Goal: Information Seeking & Learning: Understand process/instructions

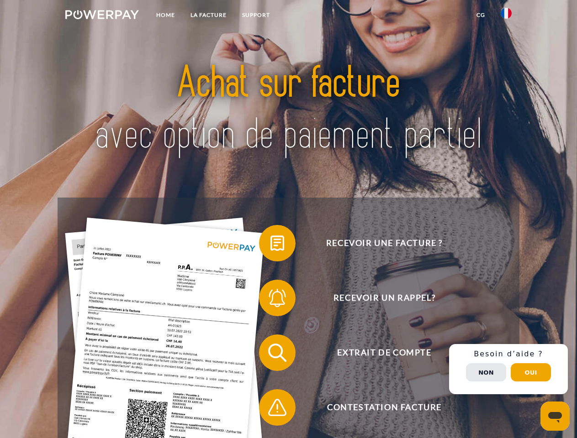
click at [102, 16] on img at bounding box center [102, 14] width 74 height 9
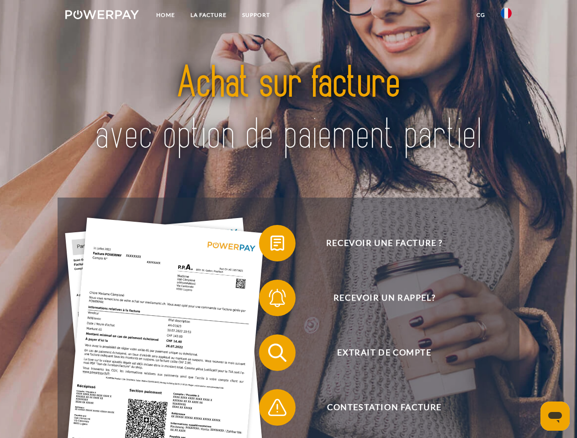
click at [506, 16] on img at bounding box center [505, 13] width 11 height 11
click at [480, 15] on link "CG" at bounding box center [480, 15] width 24 height 16
click at [270, 245] on span at bounding box center [264, 244] width 46 height 46
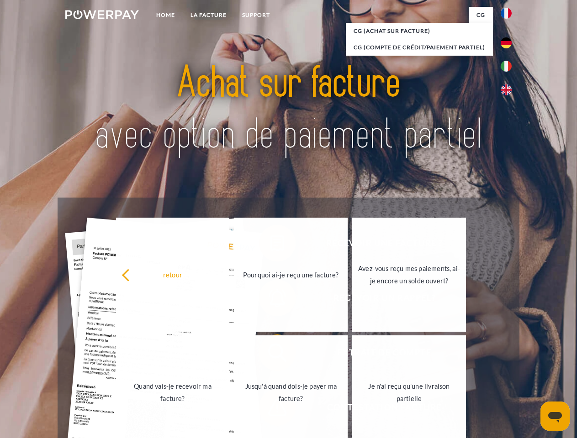
click at [230, 355] on link "Quand vais-je recevoir ma facture?" at bounding box center [173, 393] width 114 height 114
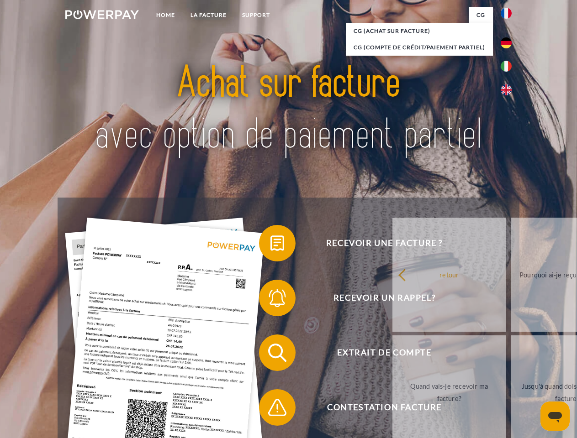
click at [270, 410] on span at bounding box center [264, 408] width 46 height 46
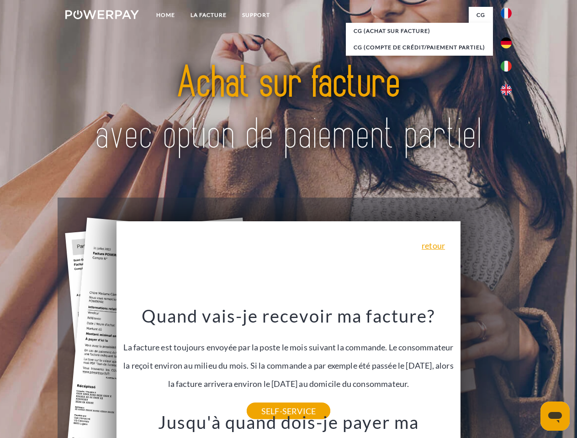
click at [486, 371] on span "Extrait de compte" at bounding box center [384, 353] width 224 height 37
click at [531, 373] on header "Home LA FACTURE Support" at bounding box center [288, 315] width 577 height 631
